Goal: Information Seeking & Learning: Learn about a topic

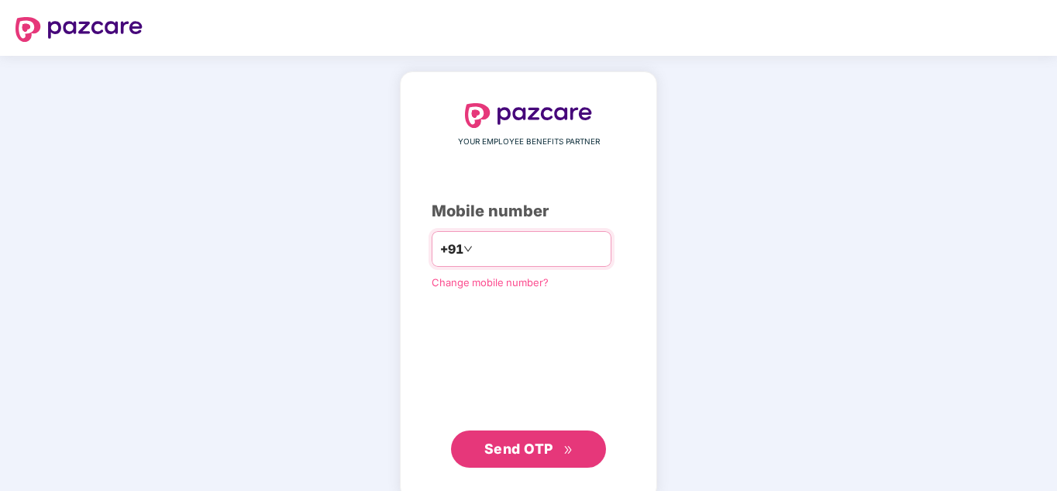
click at [573, 246] on input "number" at bounding box center [539, 248] width 127 height 25
type input "**********"
click at [542, 440] on span "Send OTP" at bounding box center [518, 448] width 69 height 16
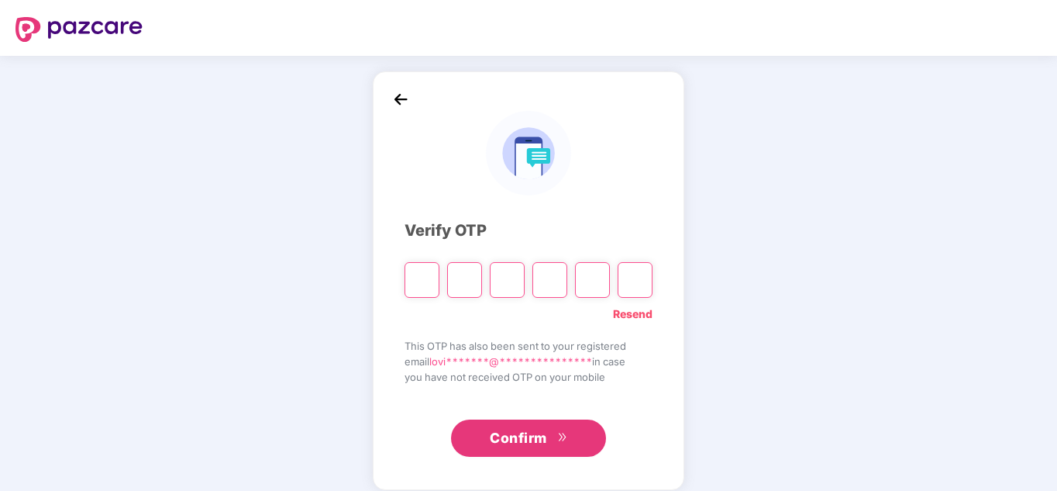
type input "*"
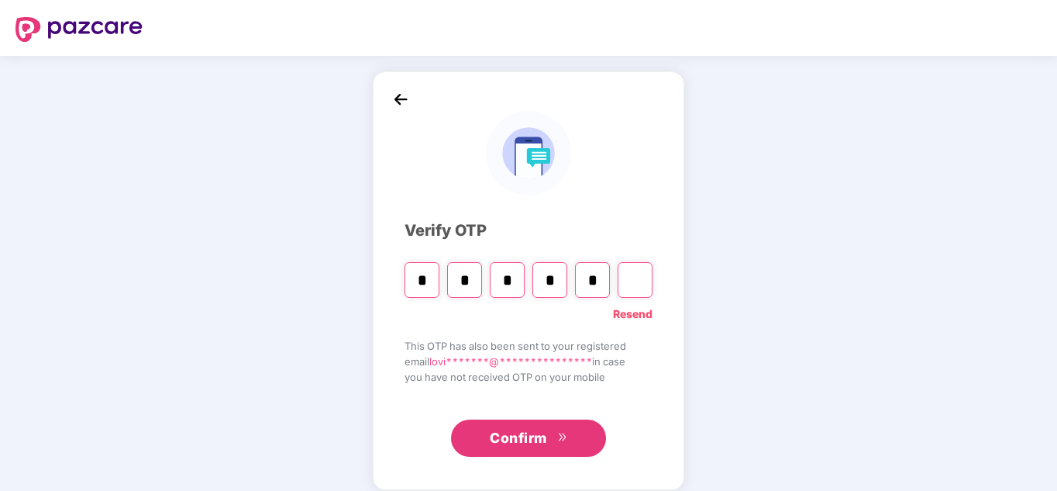
type input "*"
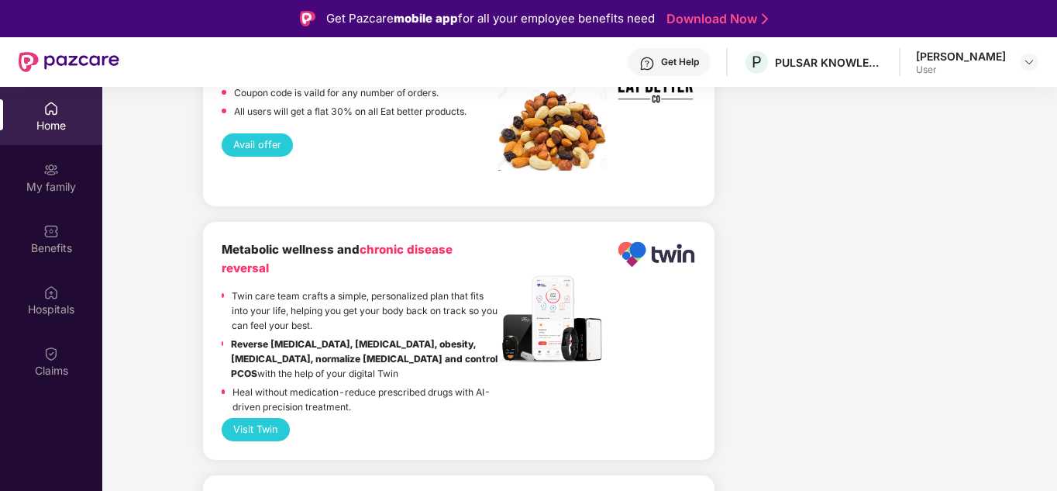
scroll to position [2015, 0]
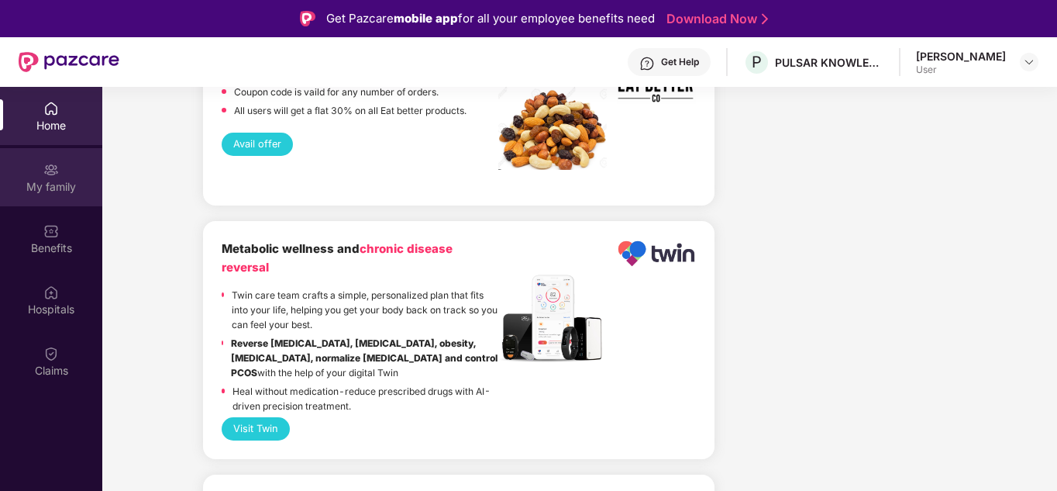
click at [23, 193] on div "My family" at bounding box center [51, 187] width 102 height 16
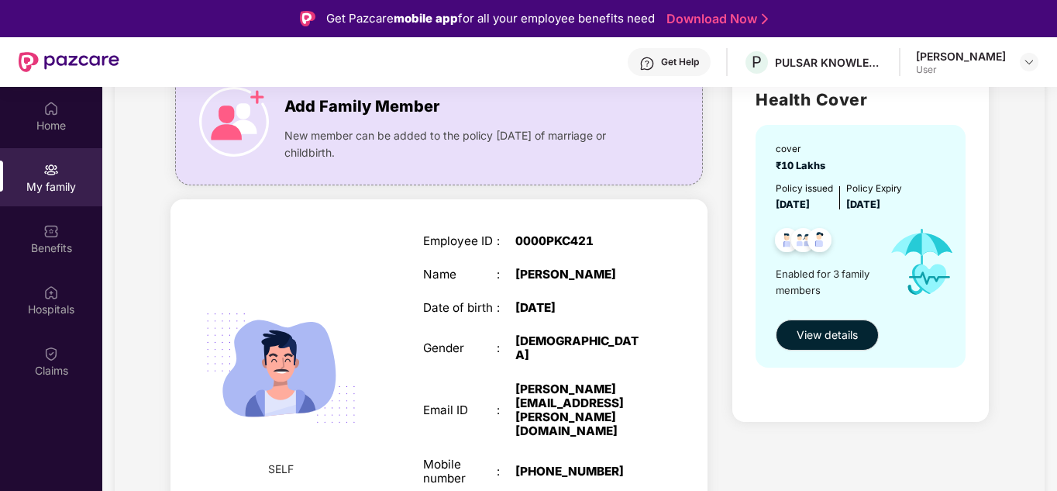
scroll to position [0, 0]
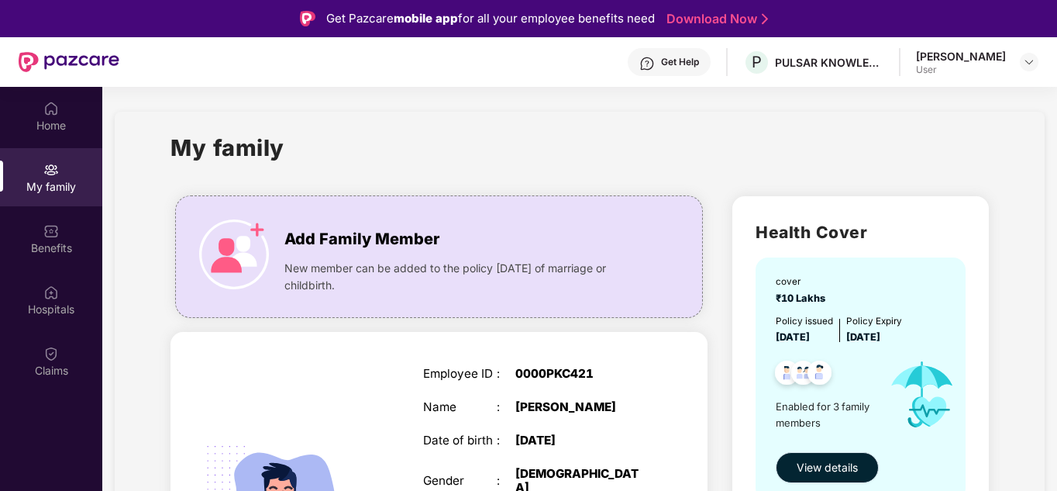
click at [808, 464] on span "View details" at bounding box center [827, 467] width 61 height 17
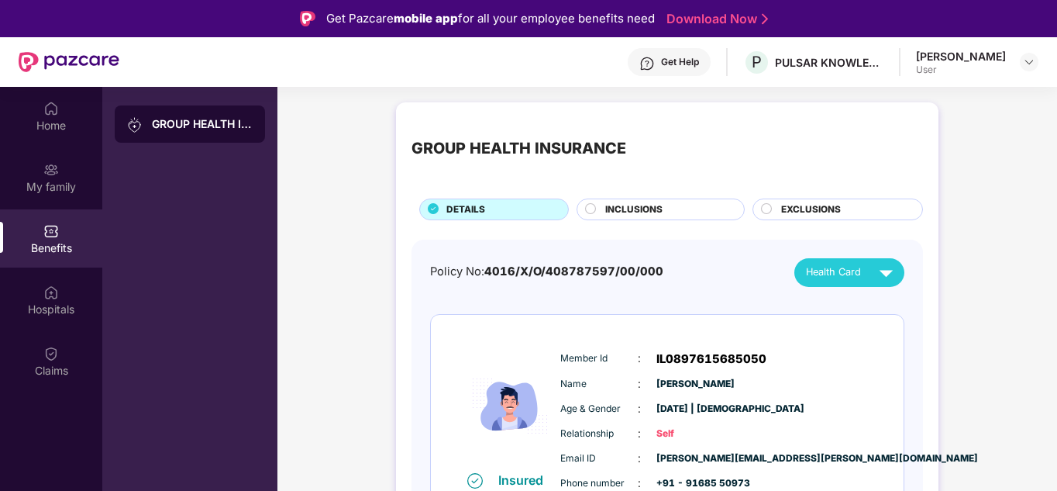
click at [667, 211] on div "INCLUSIONS" at bounding box center [667, 210] width 139 height 17
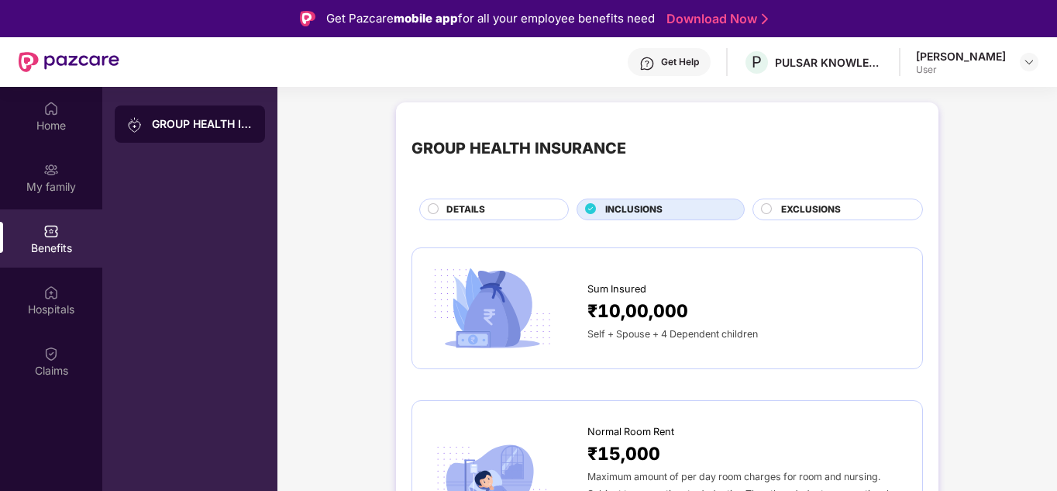
click at [843, 219] on div "EXCLUSIONS" at bounding box center [844, 210] width 141 height 17
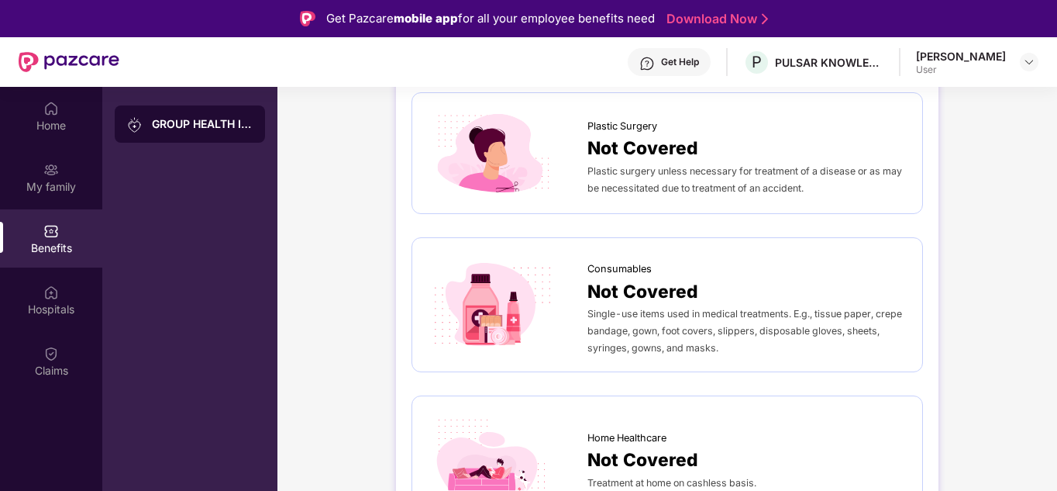
scroll to position [883, 0]
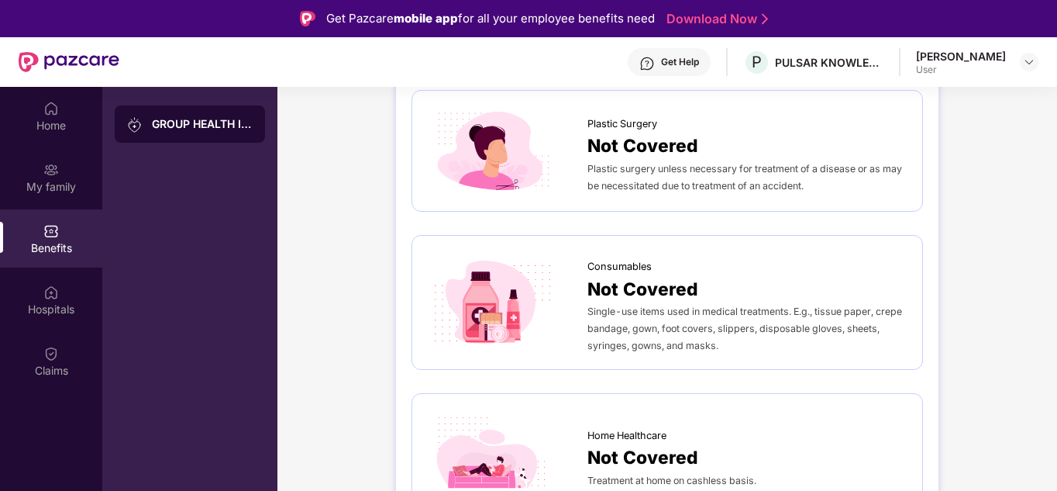
click at [83, 329] on div "Home My family Benefits Hospitals Claims" at bounding box center [51, 240] width 102 height 306
click at [79, 312] on div "Hospitals" at bounding box center [51, 309] width 102 height 16
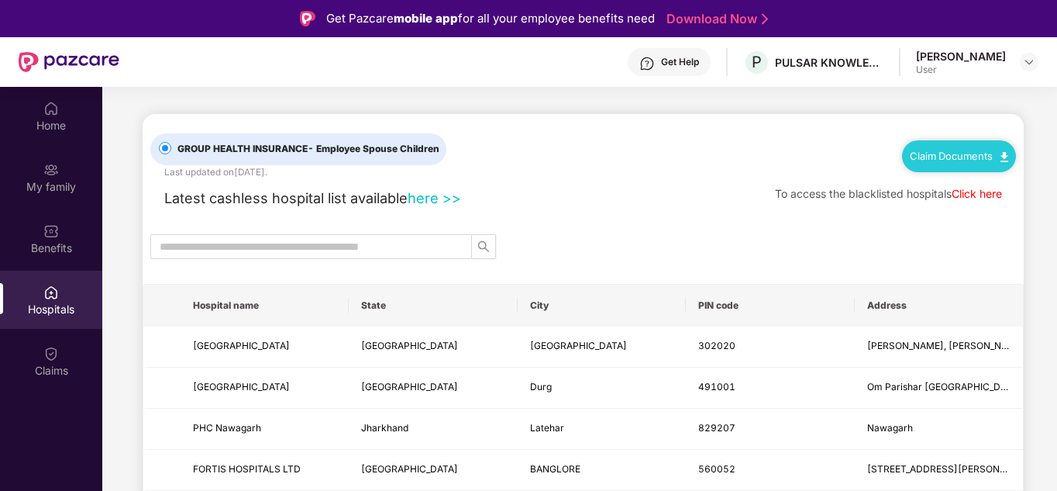
click at [994, 196] on link "Click here" at bounding box center [977, 193] width 50 height 13
